Goal: Information Seeking & Learning: Learn about a topic

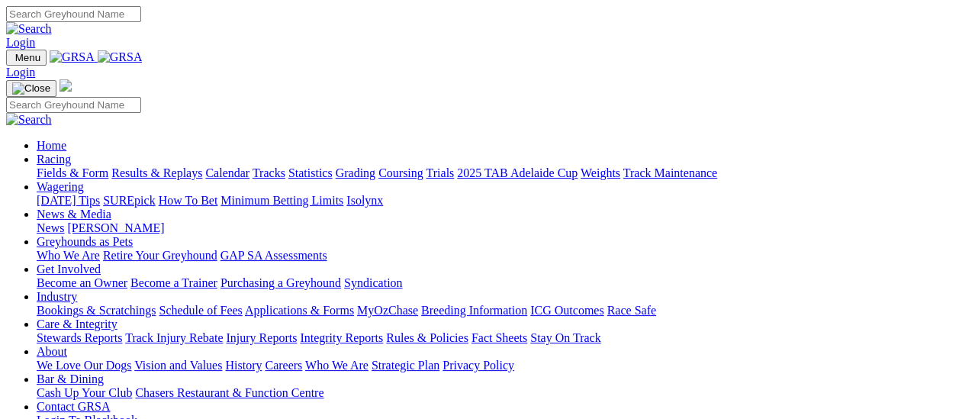
click at [178, 166] on link "Results & Replays" at bounding box center [156, 172] width 91 height 13
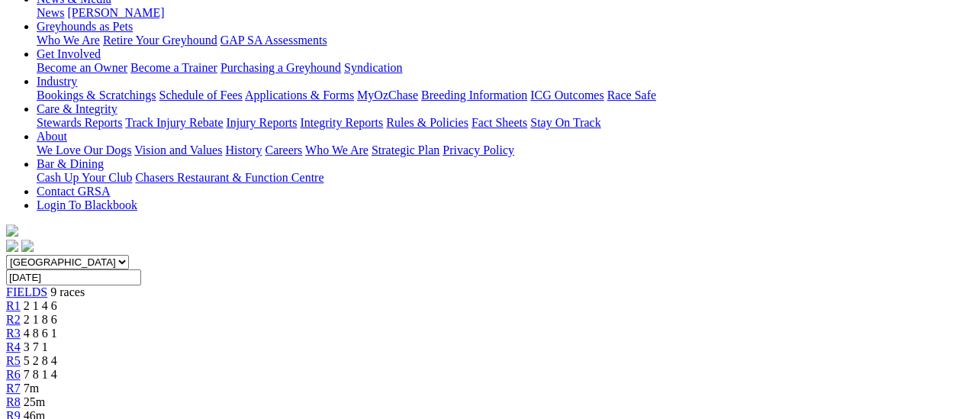
scroll to position [229, 0]
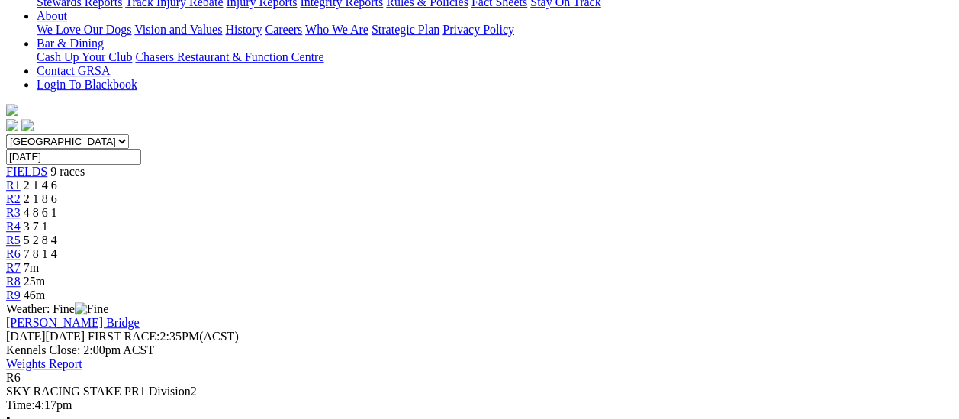
scroll to position [305, 0]
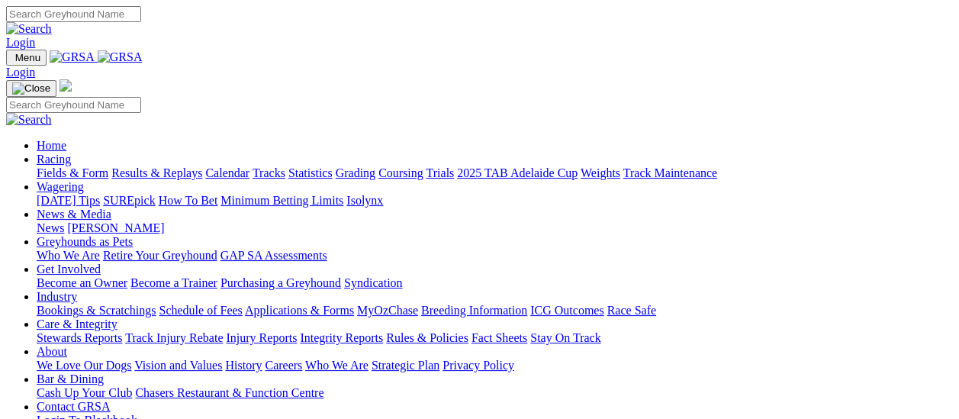
click at [156, 166] on link "Results & Replays" at bounding box center [156, 172] width 91 height 13
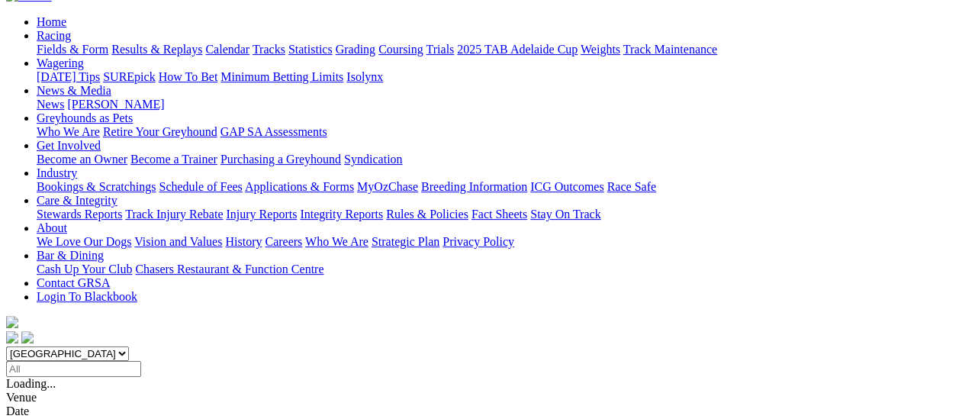
scroll to position [153, 0]
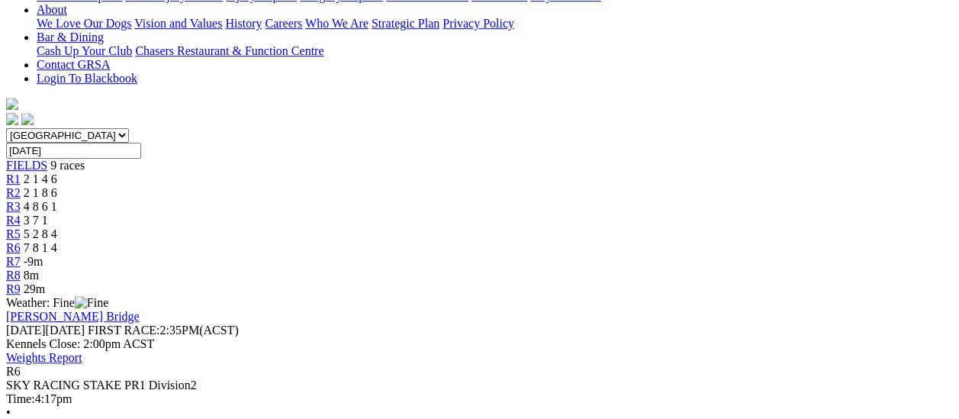
scroll to position [382, 0]
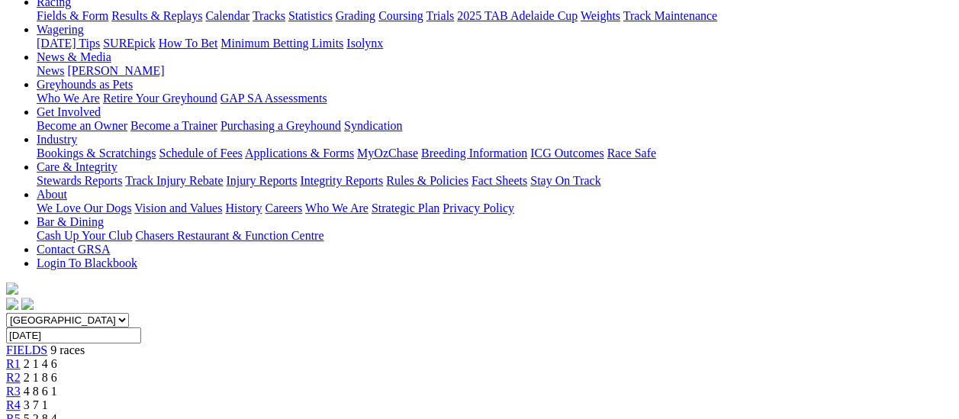
scroll to position [153, 0]
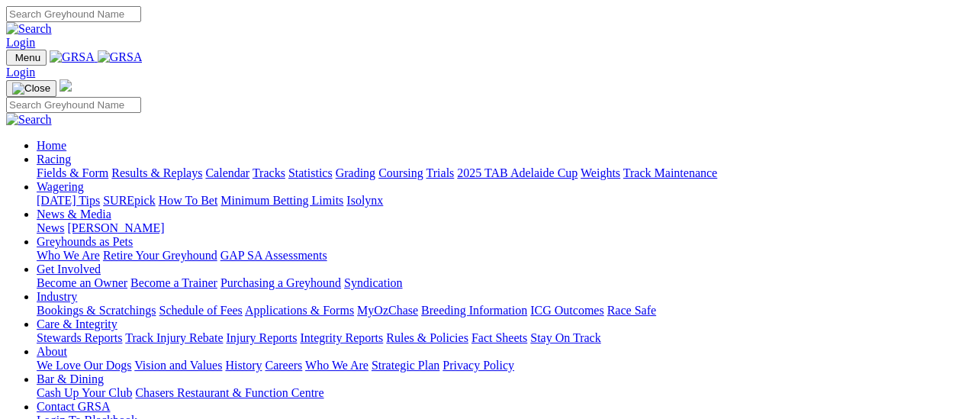
click at [72, 166] on link "Fields & Form" at bounding box center [73, 172] width 72 height 13
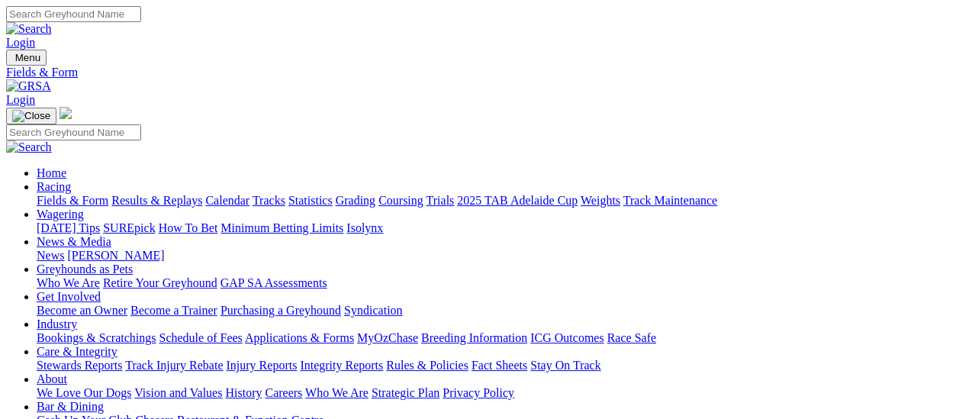
click at [50, 194] on link "Fields & Form" at bounding box center [73, 200] width 72 height 13
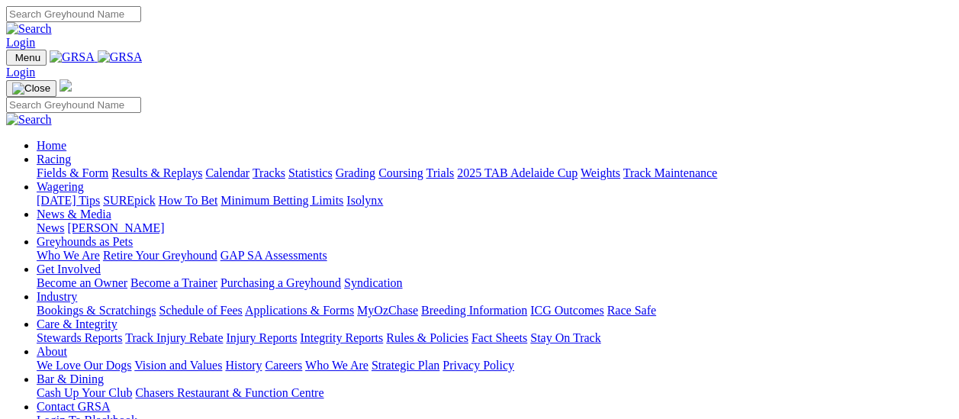
click at [160, 166] on link "Results & Replays" at bounding box center [156, 172] width 91 height 13
click at [162, 166] on link "Results & Replays" at bounding box center [156, 172] width 91 height 13
click at [173, 166] on link "Results & Replays" at bounding box center [156, 172] width 91 height 13
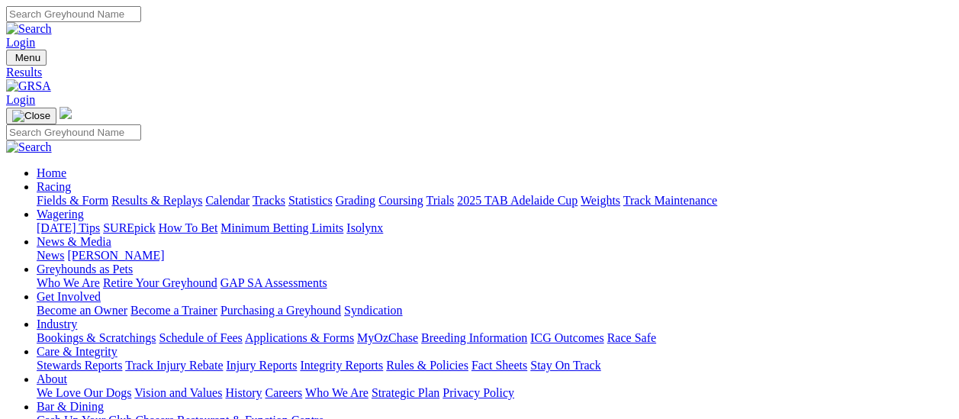
click at [41, 194] on link "Fields & Form" at bounding box center [73, 200] width 72 height 13
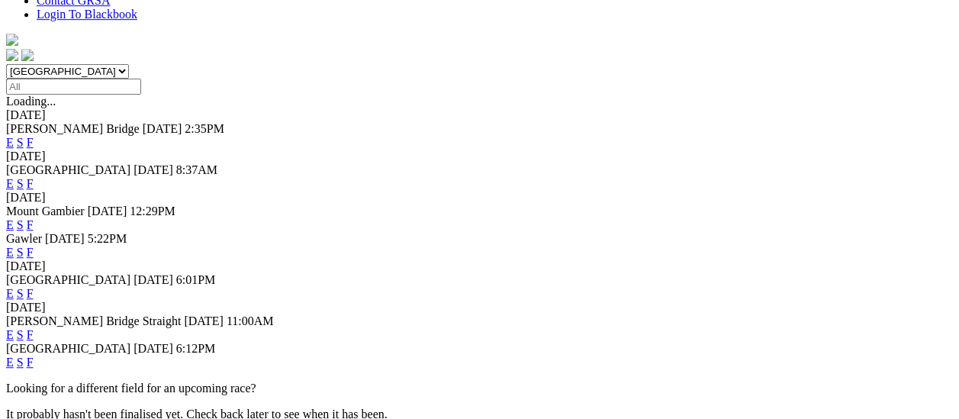
scroll to position [458, 0]
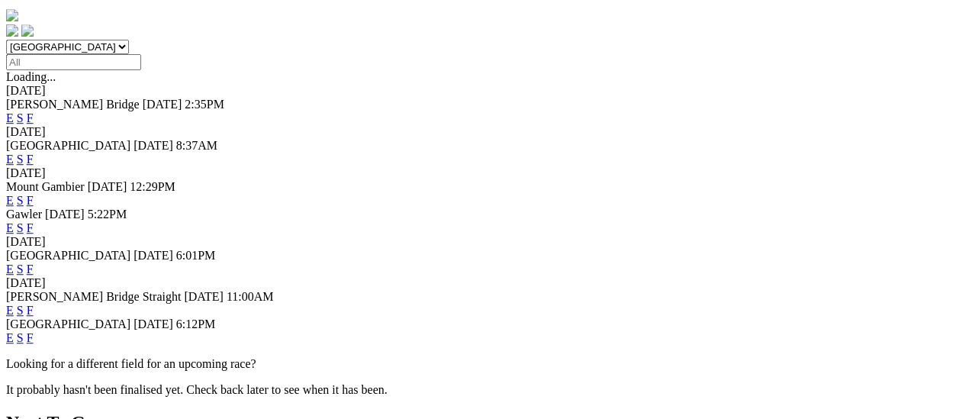
click at [34, 331] on link "F" at bounding box center [30, 337] width 7 height 13
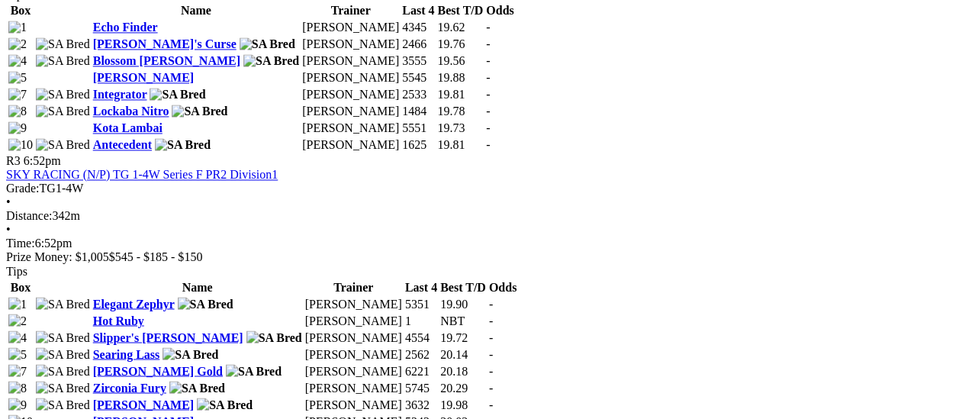
scroll to position [916, 0]
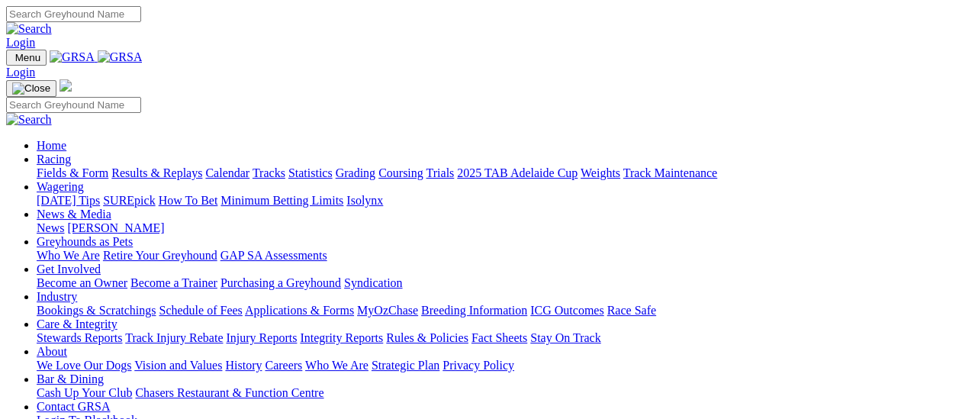
click at [71, 153] on link "Racing" at bounding box center [54, 159] width 34 height 13
click at [163, 166] on link "Results & Replays" at bounding box center [156, 172] width 91 height 13
click at [161, 166] on link "Results & Replays" at bounding box center [156, 172] width 91 height 13
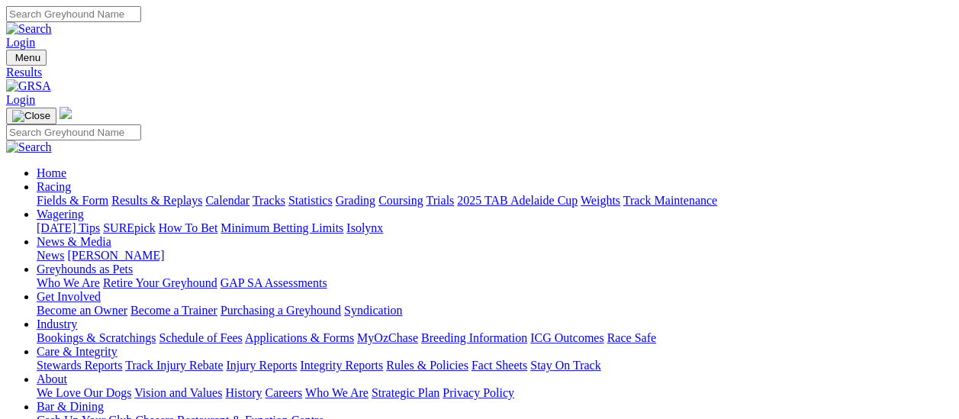
click at [64, 249] on link "News" at bounding box center [50, 255] width 27 height 13
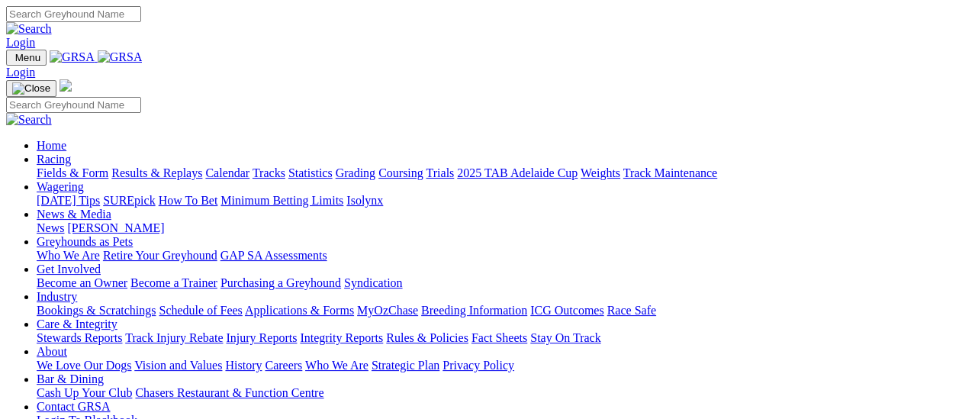
click at [174, 166] on link "Results & Replays" at bounding box center [156, 172] width 91 height 13
click at [194, 166] on link "Results & Replays" at bounding box center [156, 172] width 91 height 13
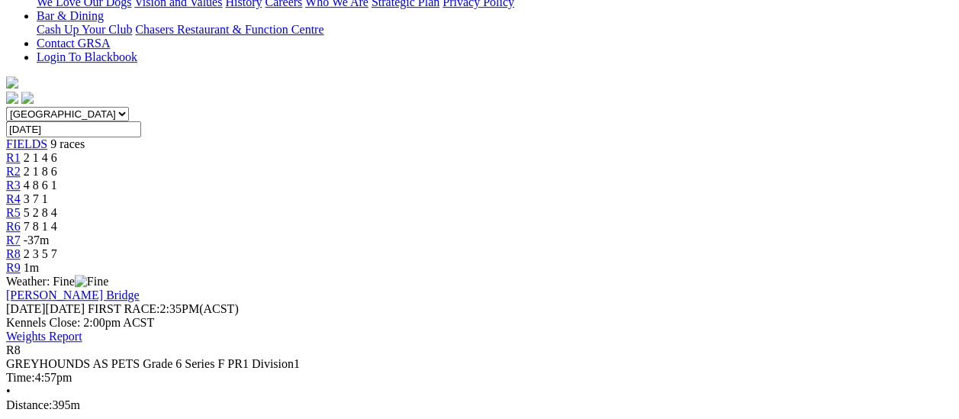
scroll to position [305, 0]
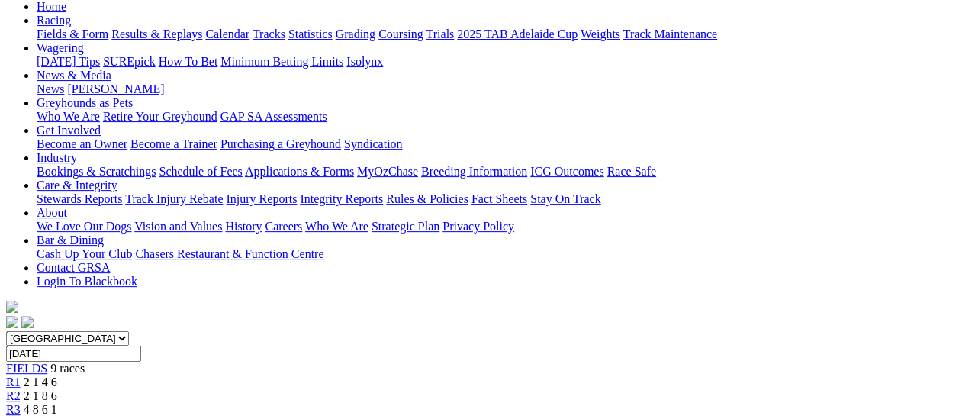
scroll to position [0, 0]
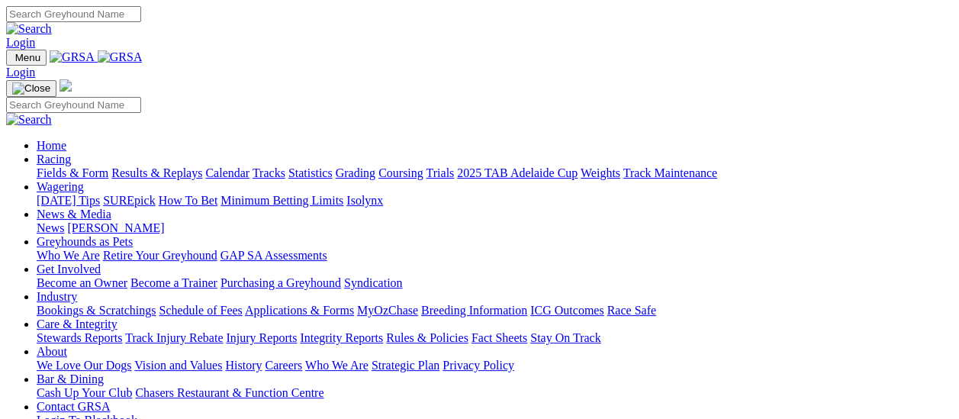
click at [81, 166] on link "Fields & Form" at bounding box center [73, 172] width 72 height 13
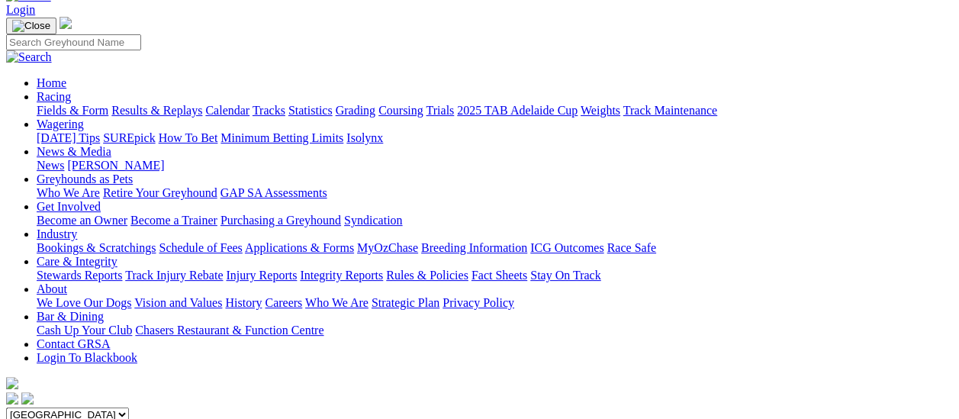
scroll to position [76, 0]
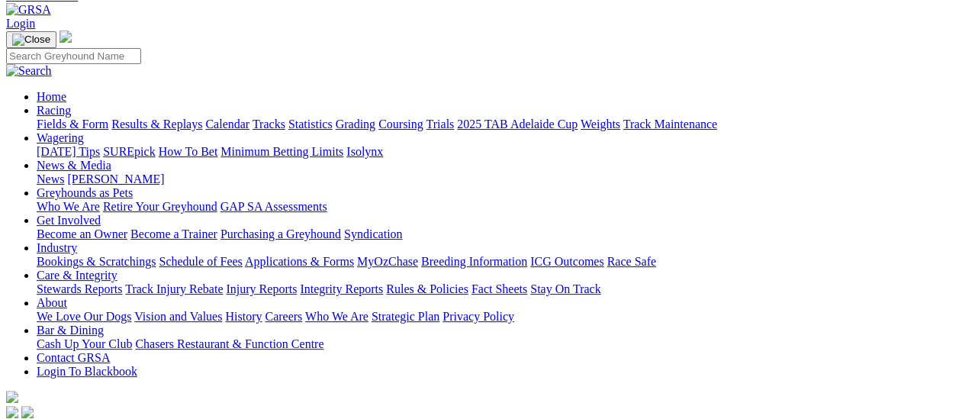
click at [169, 118] on link "Results & Replays" at bounding box center [156, 124] width 91 height 13
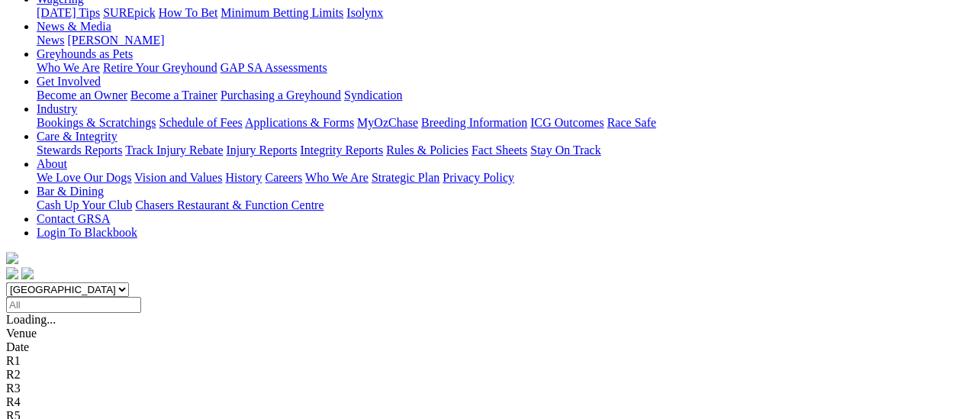
scroll to position [229, 0]
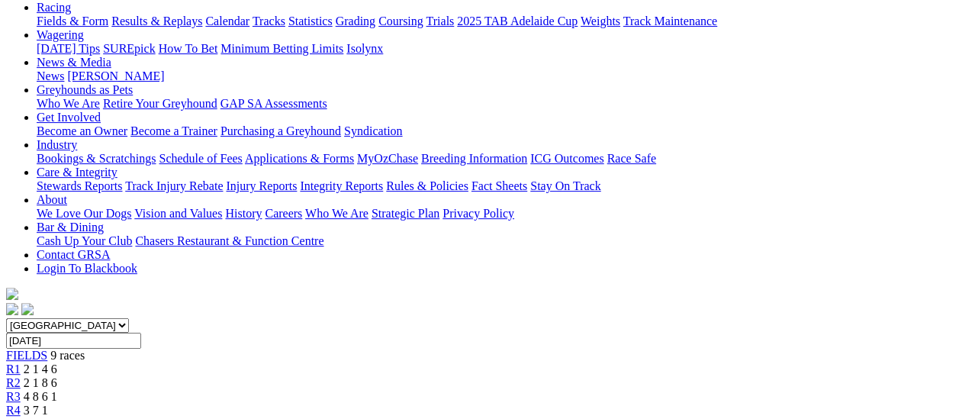
scroll to position [153, 0]
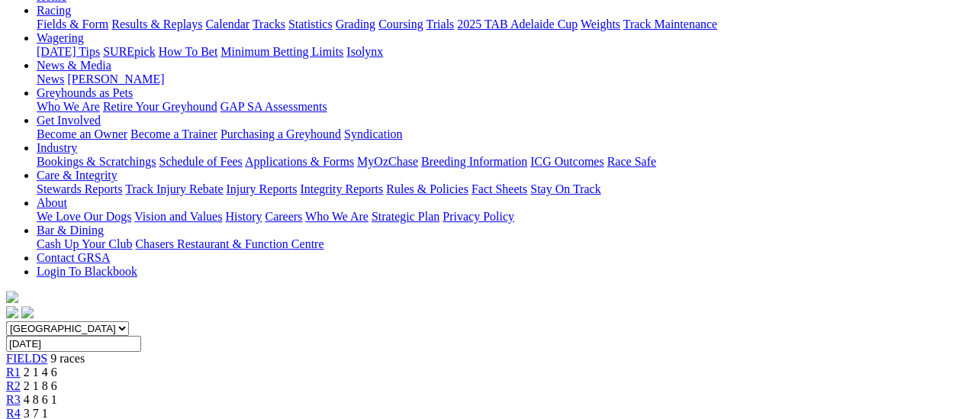
scroll to position [153, 0]
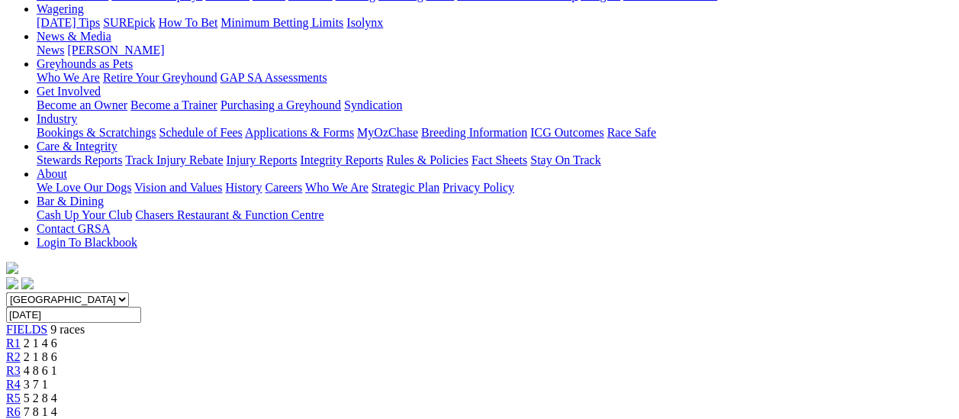
scroll to position [229, 0]
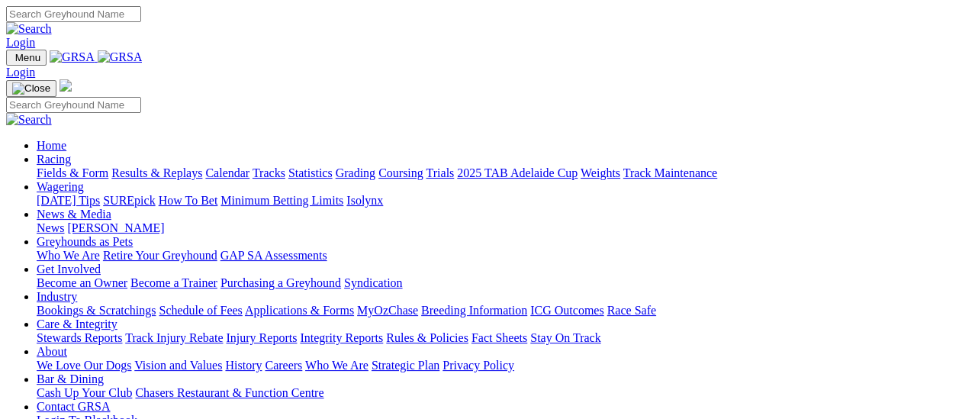
click at [189, 166] on link "Results & Replays" at bounding box center [156, 172] width 91 height 13
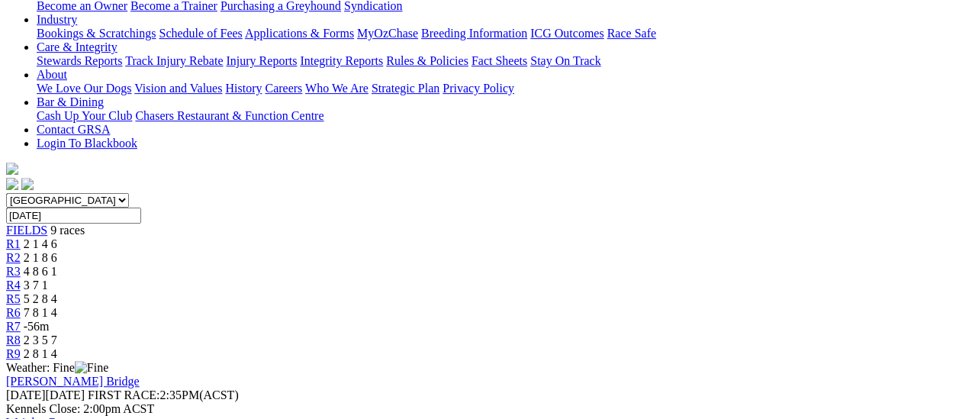
scroll to position [229, 0]
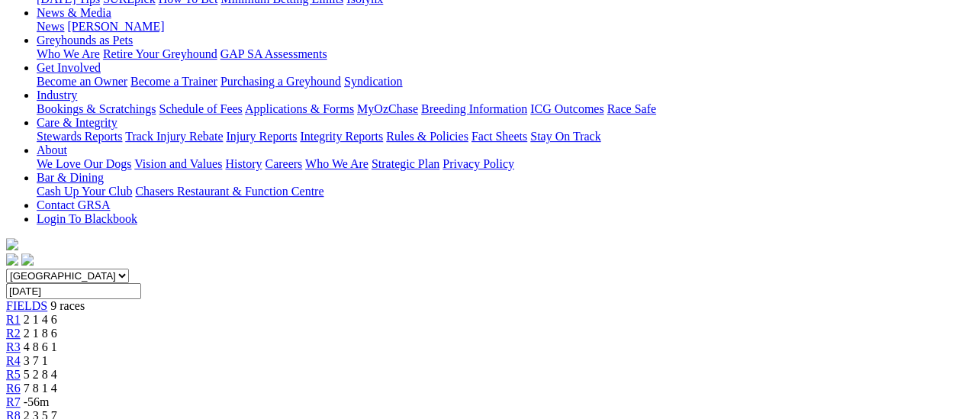
click at [21, 409] on span "R8" at bounding box center [13, 415] width 15 height 13
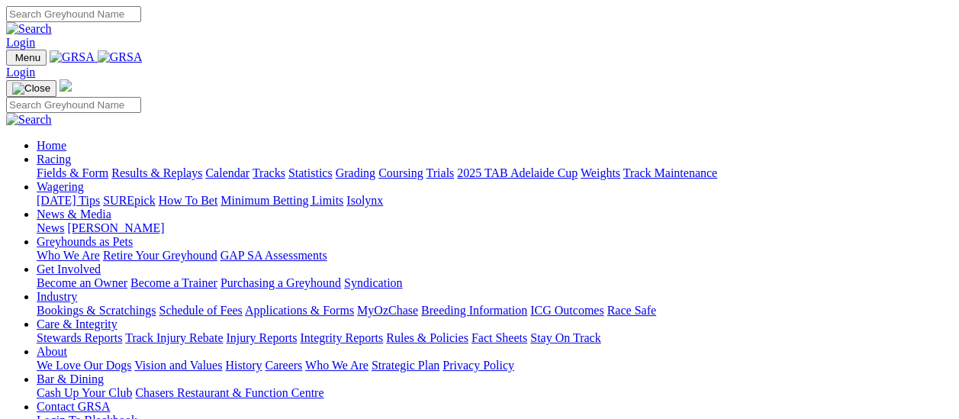
click at [195, 166] on link "Results & Replays" at bounding box center [156, 172] width 91 height 13
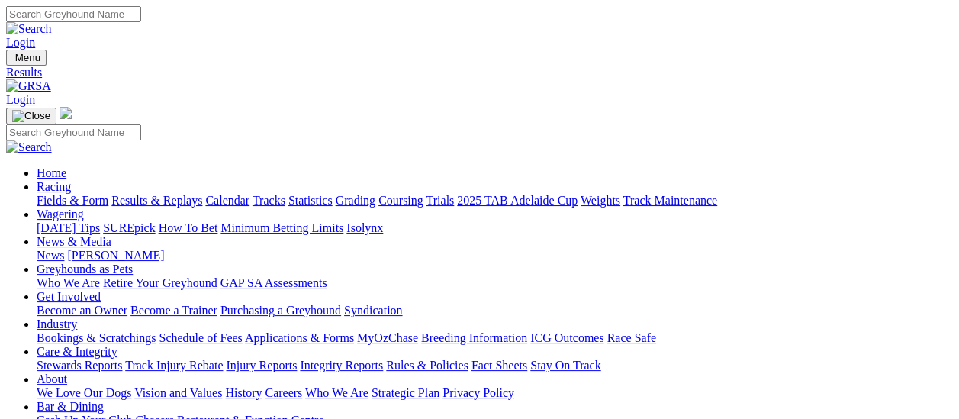
click at [118, 345] on link "Care & Integrity" at bounding box center [77, 351] width 81 height 13
click at [383, 359] on link "Integrity Reports" at bounding box center [341, 365] width 83 height 13
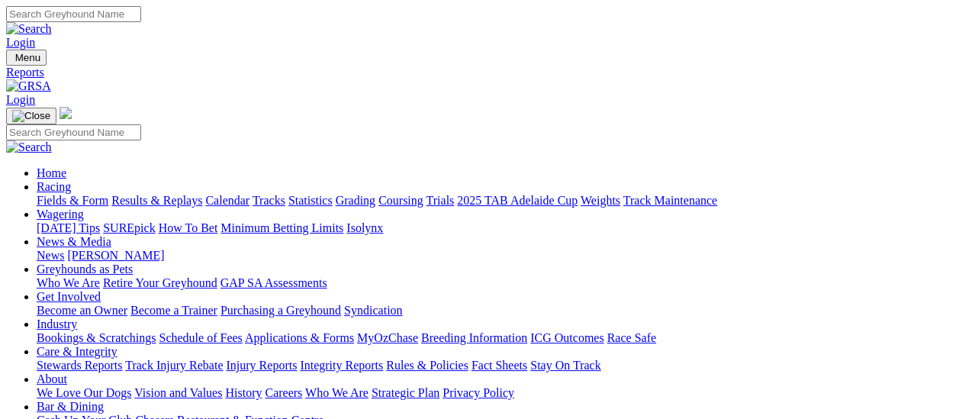
scroll to position [76, 0]
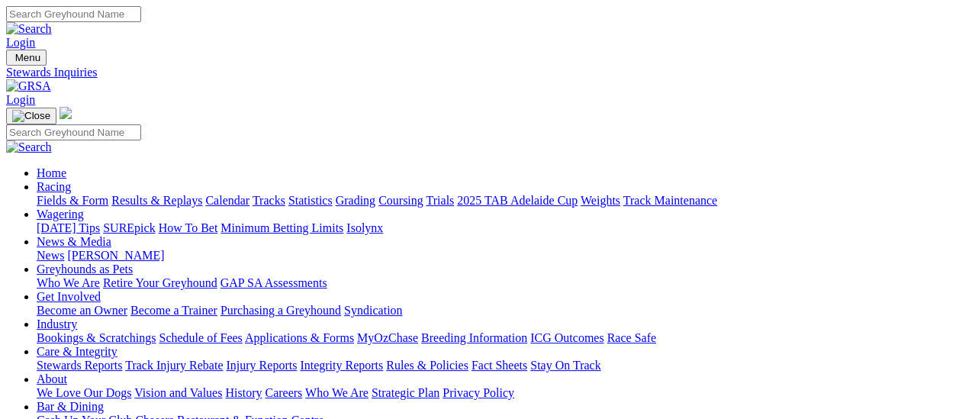
click at [164, 194] on link "Results & Replays" at bounding box center [156, 200] width 91 height 13
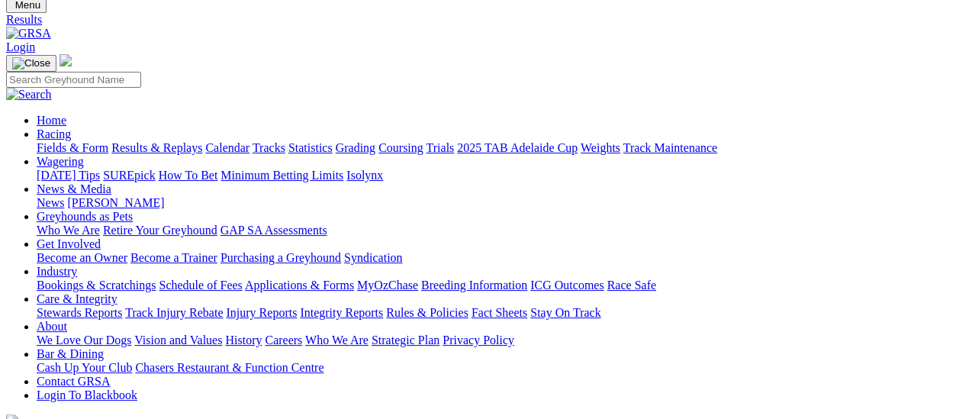
scroll to position [76, 0]
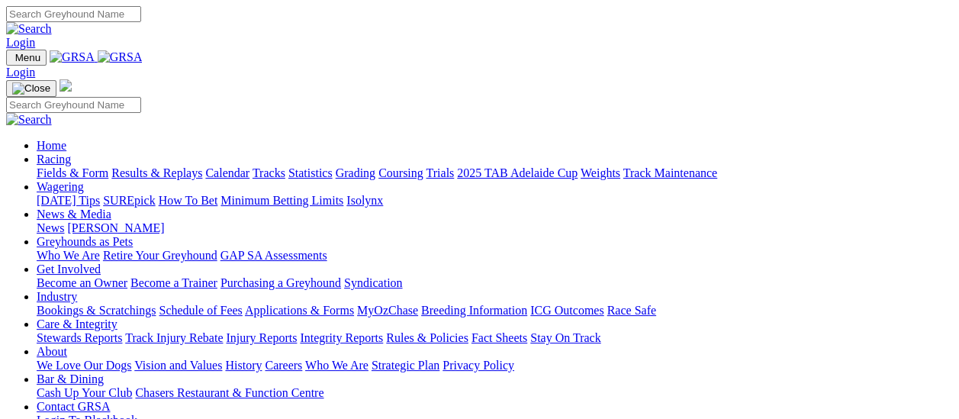
click at [166, 166] on link "Results & Replays" at bounding box center [156, 172] width 91 height 13
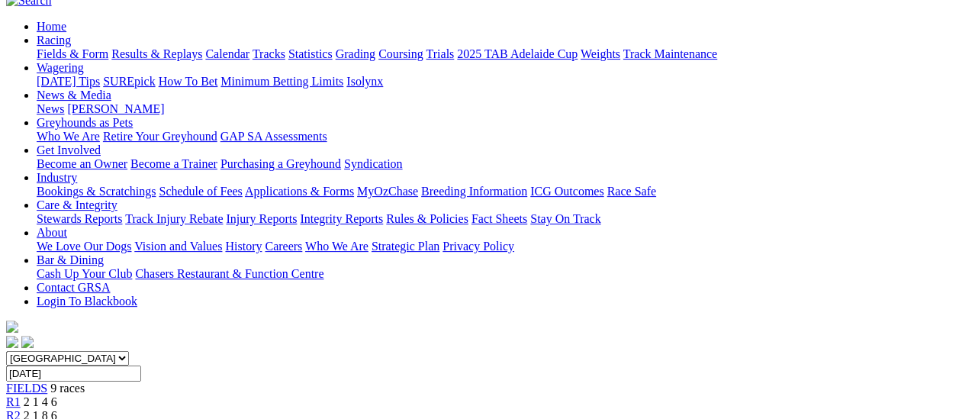
scroll to position [153, 0]
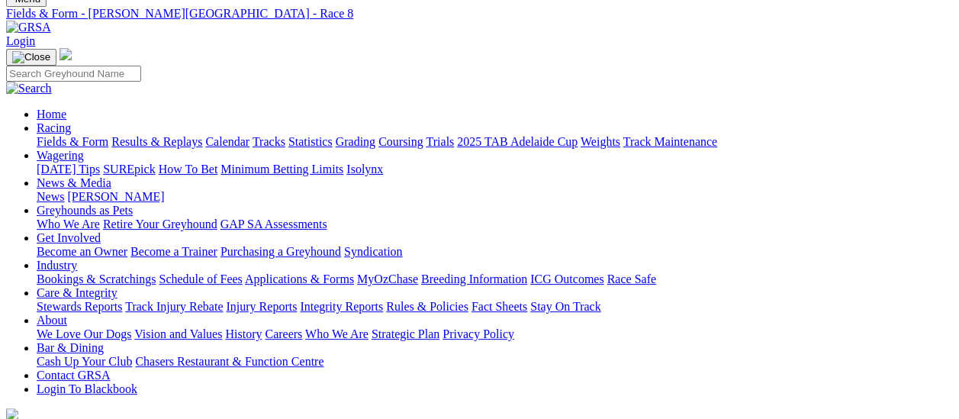
scroll to position [153, 0]
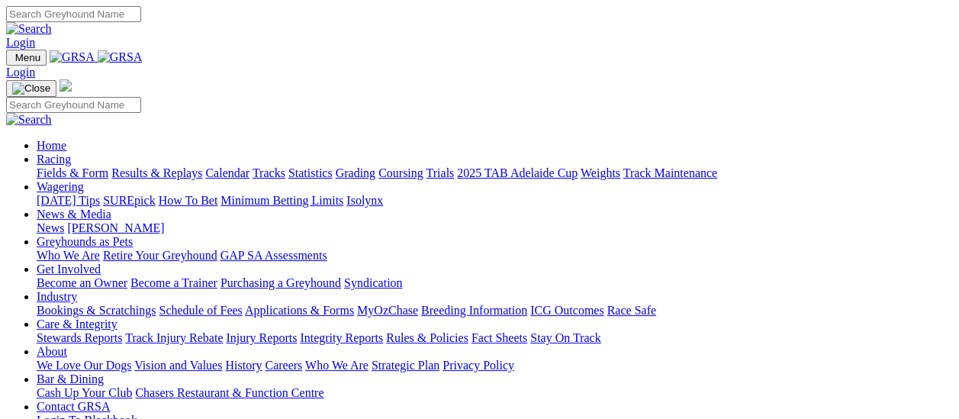
click at [178, 166] on link "Results & Replays" at bounding box center [156, 172] width 91 height 13
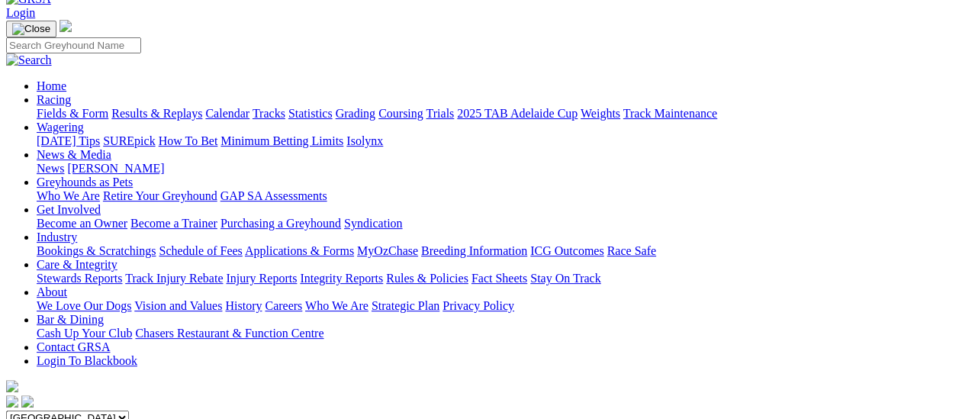
scroll to position [153, 0]
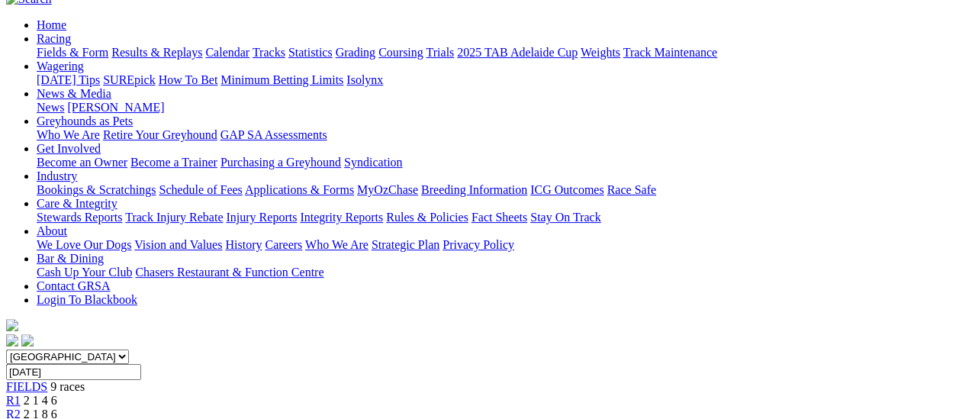
scroll to position [153, 0]
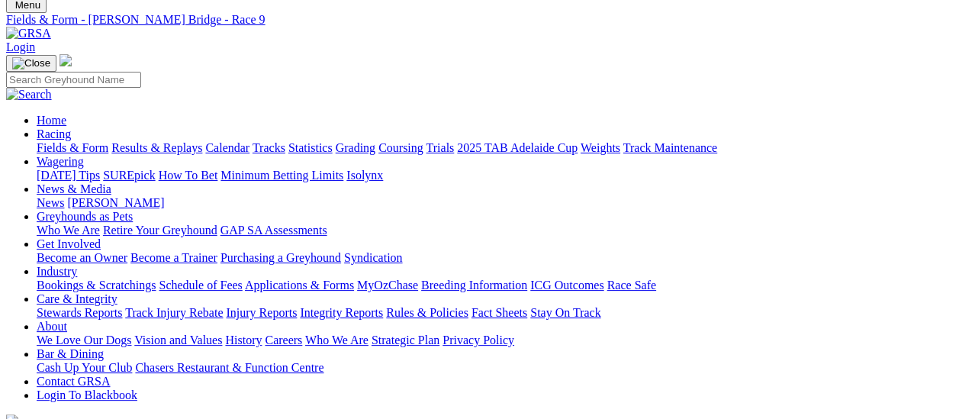
scroll to position [76, 0]
